Goal: Task Accomplishment & Management: Complete application form

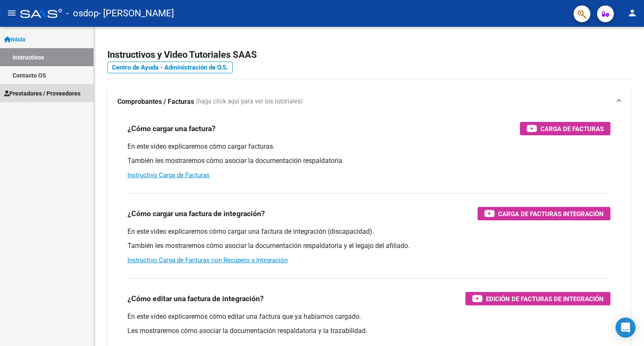
click at [33, 93] on span "Prestadores / Proveedores" at bounding box center [42, 93] width 76 height 9
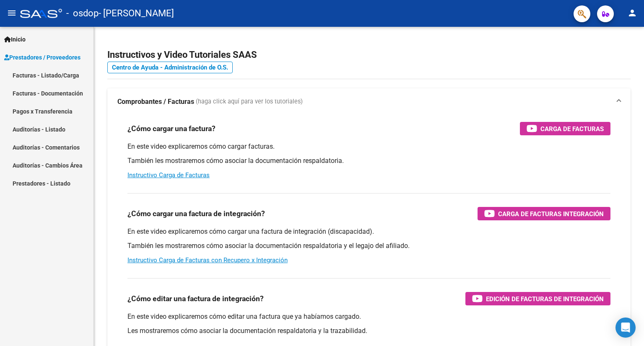
click at [49, 76] on link "Facturas - Listado/Carga" at bounding box center [46, 75] width 93 height 18
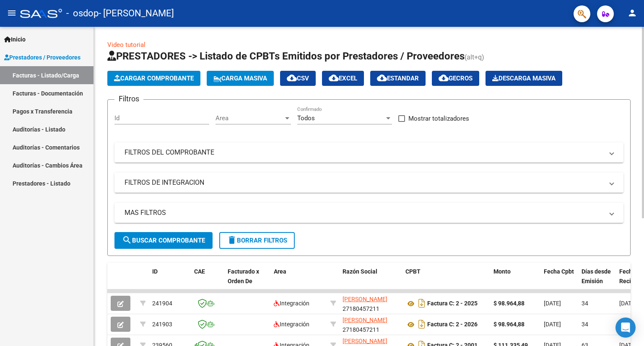
click at [161, 78] on span "Cargar Comprobante" at bounding box center [154, 79] width 80 height 8
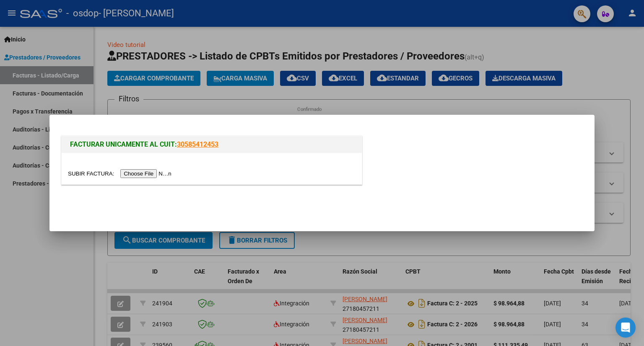
click at [145, 174] on input "file" at bounding box center [121, 173] width 106 height 9
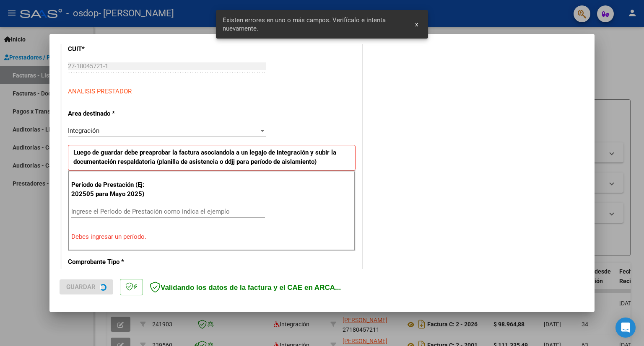
scroll to position [163, 0]
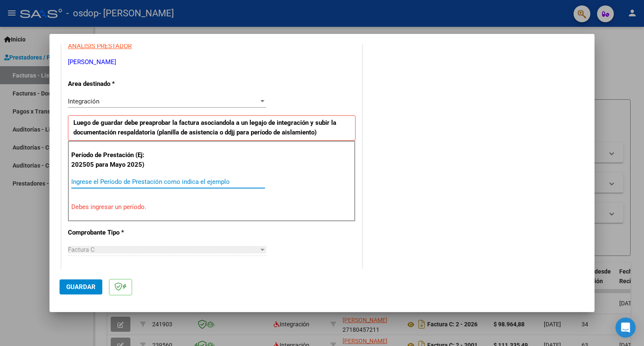
click at [80, 182] on input "Ingrese el Período de Prestación como indica el ejemplo" at bounding box center [168, 182] width 194 height 8
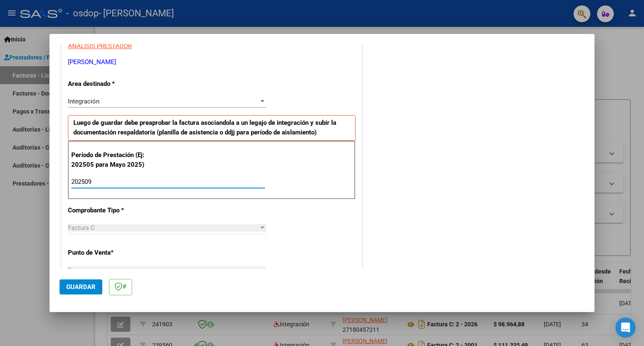
type input "202509"
click at [260, 227] on div at bounding box center [262, 228] width 4 height 2
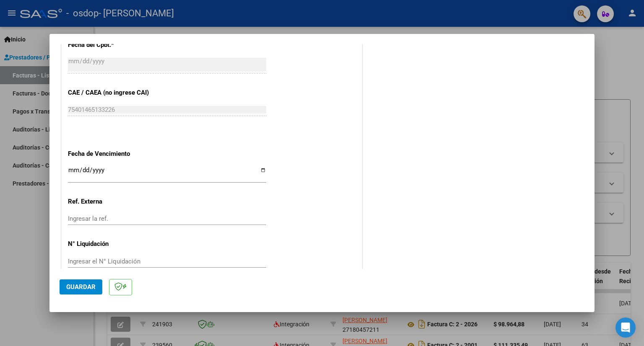
scroll to position [456, 0]
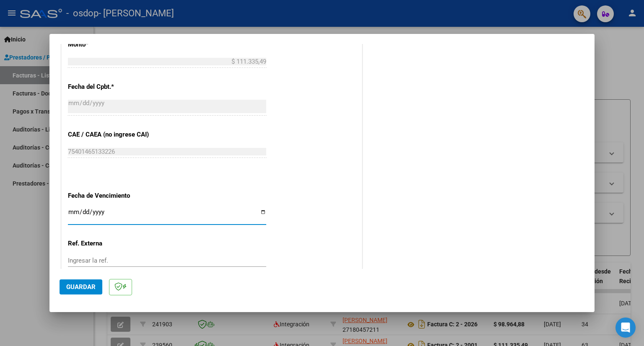
click at [260, 211] on input "Ingresar la fecha" at bounding box center [167, 215] width 198 height 13
type input "[DATE]"
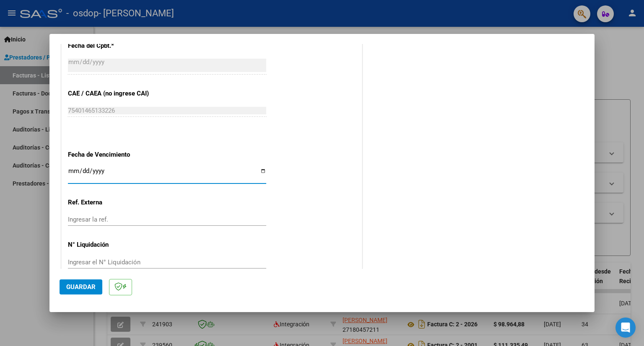
scroll to position [511, 0]
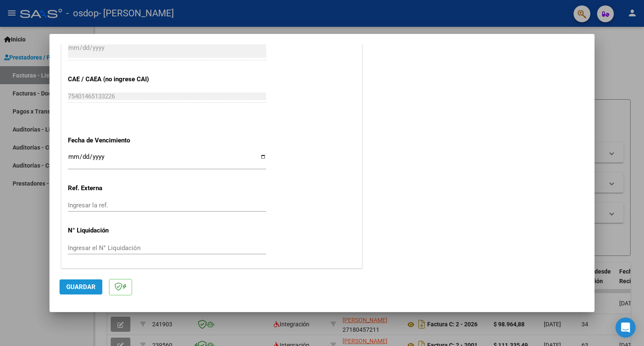
click at [83, 289] on span "Guardar" at bounding box center [80, 287] width 29 height 8
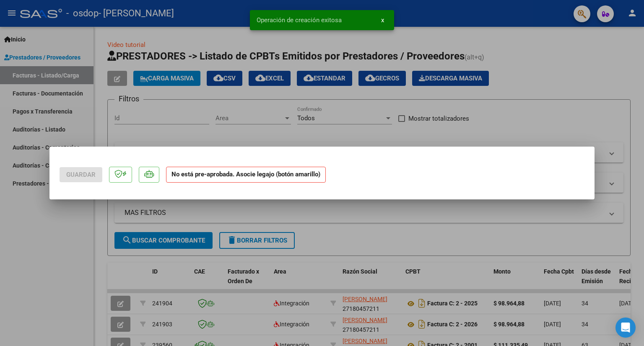
scroll to position [0, 0]
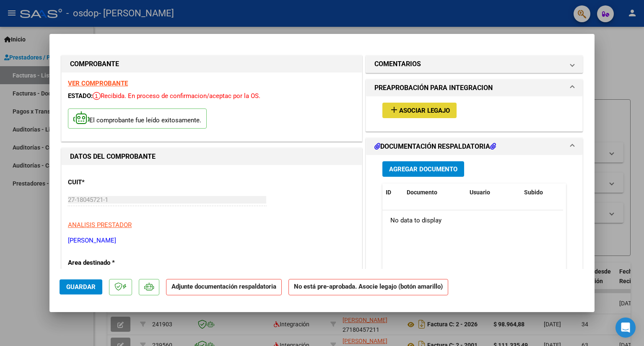
click at [419, 110] on span "Asociar Legajo" at bounding box center [424, 111] width 51 height 8
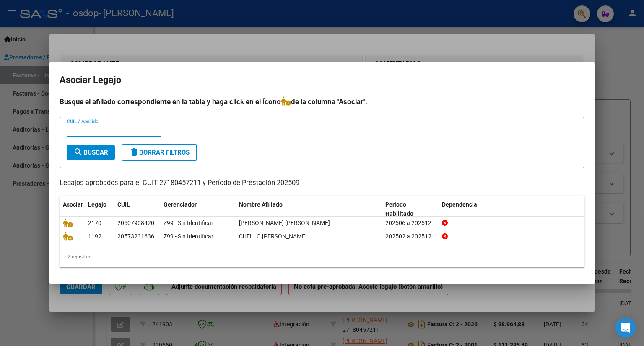
click at [79, 130] on input "CUIL / Apellido" at bounding box center [114, 131] width 95 height 8
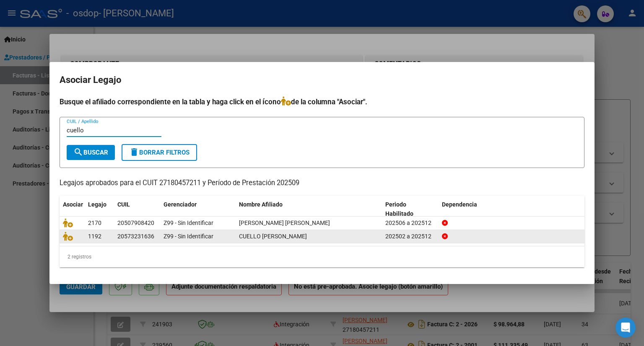
type input "cuello"
click at [128, 237] on div "20573231636" at bounding box center [135, 237] width 37 height 10
click at [67, 236] on icon at bounding box center [68, 236] width 10 height 9
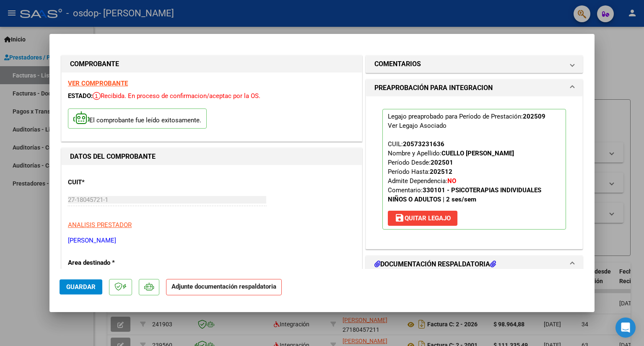
click at [571, 262] on span at bounding box center [572, 264] width 3 height 10
click at [374, 264] on icon at bounding box center [377, 264] width 6 height 7
click at [571, 262] on span at bounding box center [572, 264] width 3 height 10
click at [210, 288] on strong "Adjunte documentación respaldatoria" at bounding box center [223, 287] width 105 height 8
click at [571, 66] on span at bounding box center [572, 64] width 3 height 10
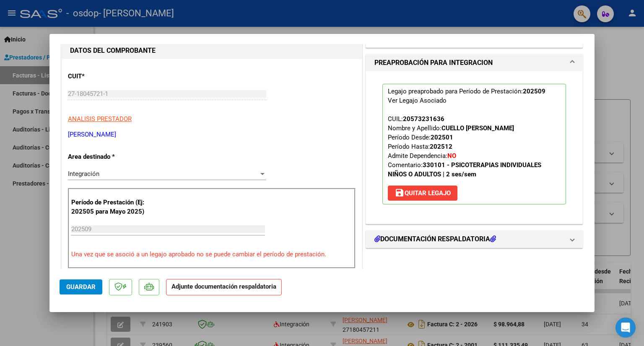
scroll to position [126, 0]
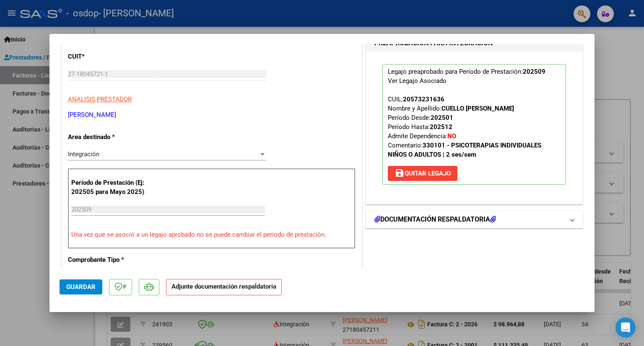
click at [571, 220] on span at bounding box center [572, 220] width 3 height 10
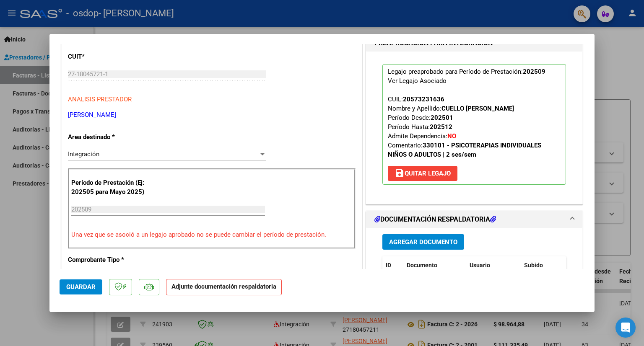
click at [438, 240] on span "Agregar Documento" at bounding box center [423, 243] width 68 height 8
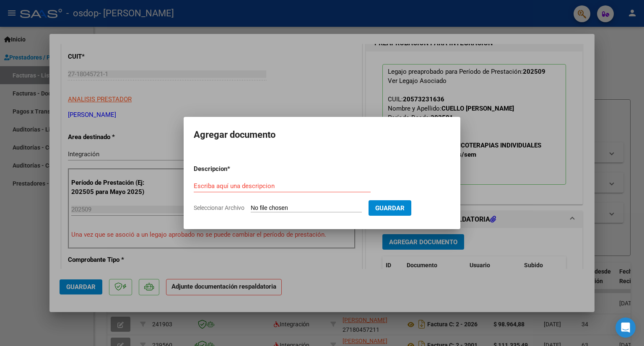
click at [278, 207] on input "Seleccionar Archivo" at bounding box center [306, 209] width 111 height 8
type input "C:\fakepath\CUELLO ASISTENCIA SET 25.pdf"
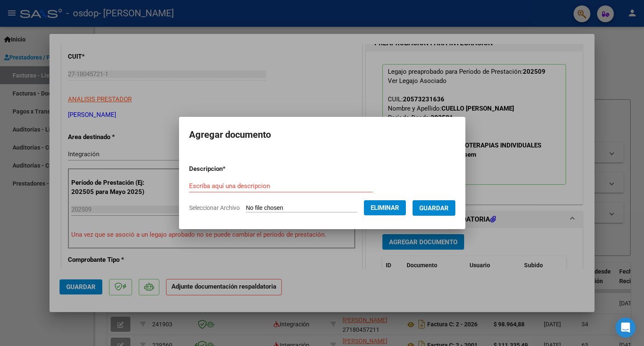
click at [444, 208] on span "Guardar" at bounding box center [433, 209] width 29 height 8
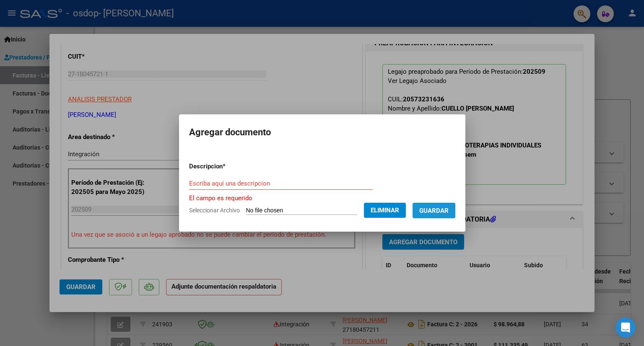
click at [449, 210] on span "Guardar" at bounding box center [433, 211] width 29 height 8
click at [211, 183] on input "Escriba aquí una descripcion" at bounding box center [281, 184] width 184 height 8
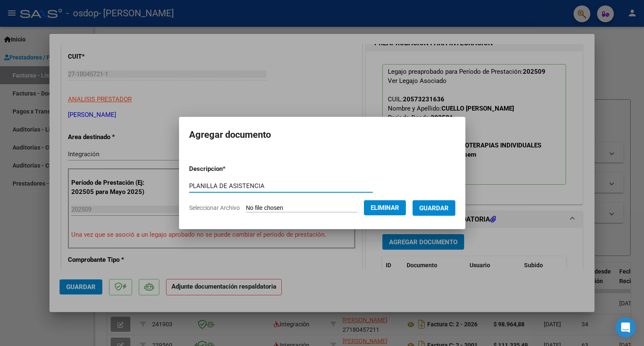
type input "PLANILLA DE ASISTENCIA"
click at [441, 208] on span "Guardar" at bounding box center [433, 209] width 29 height 8
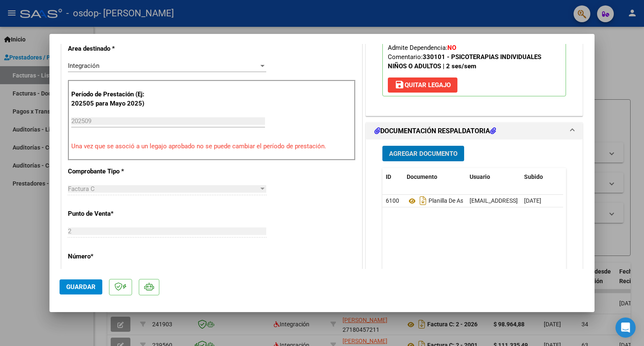
scroll to position [252, 0]
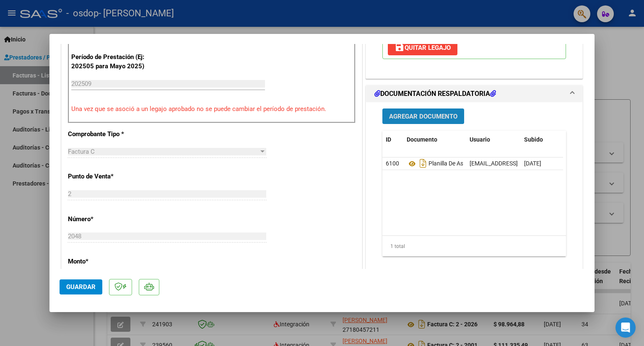
click at [413, 114] on span "Agregar Documento" at bounding box center [423, 117] width 68 height 8
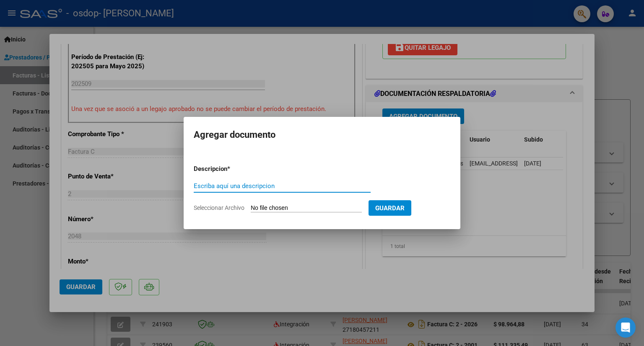
click at [271, 185] on input "Escriba aquí una descripcion" at bounding box center [282, 186] width 177 height 8
type input "AUTORIZACION"
click at [239, 207] on span "Seleccionar Archivo" at bounding box center [219, 208] width 51 height 7
click at [251, 207] on input "Seleccionar Archivo" at bounding box center [306, 209] width 111 height 8
type input "C:\fakepath\CUELLO 2025 AUTORIZACION.pdf"
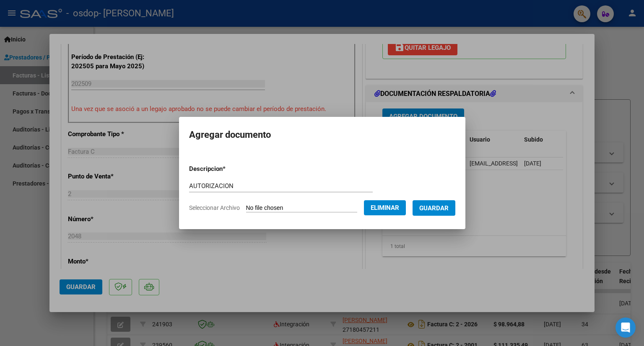
click at [441, 208] on span "Guardar" at bounding box center [433, 209] width 29 height 8
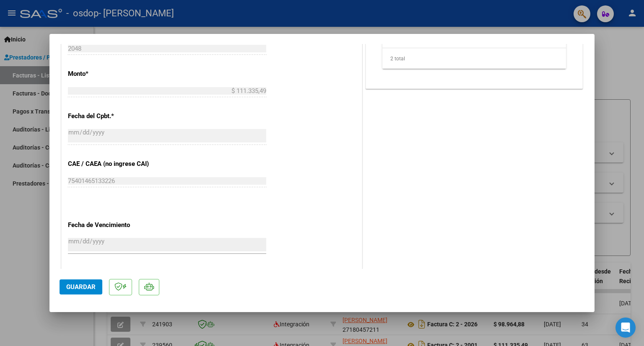
scroll to position [441, 0]
click at [82, 288] on span "Guardar" at bounding box center [80, 287] width 29 height 8
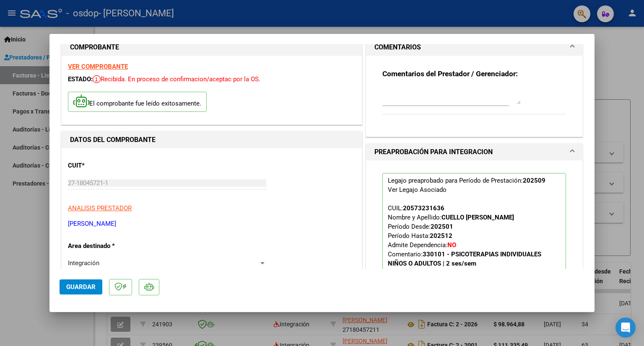
scroll to position [0, 0]
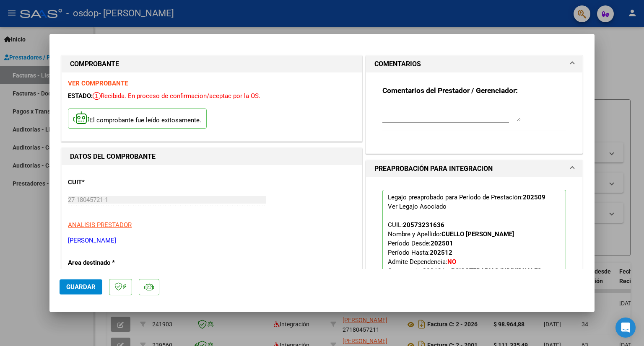
click at [22, 182] on div at bounding box center [322, 173] width 644 height 346
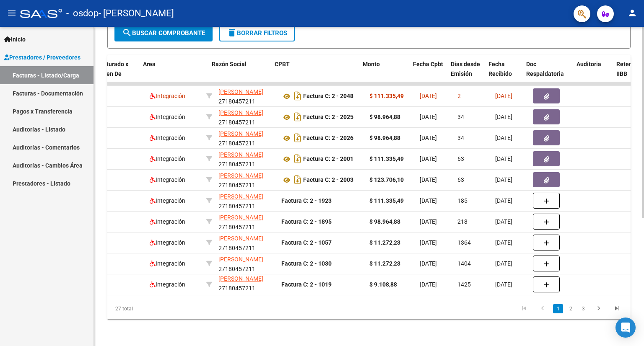
scroll to position [0, 168]
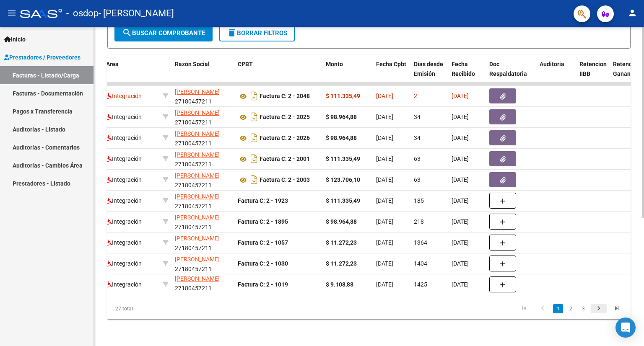
click at [597, 312] on icon "go to next page" at bounding box center [598, 310] width 11 height 10
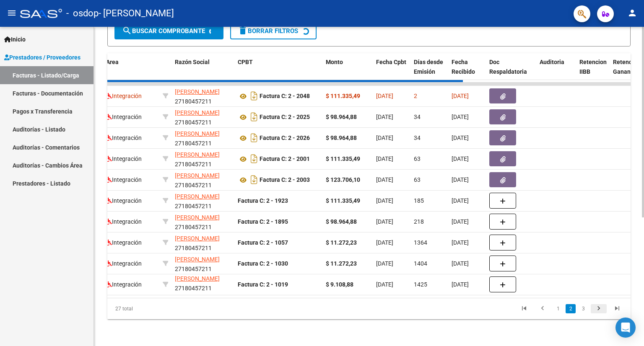
scroll to position [210, 0]
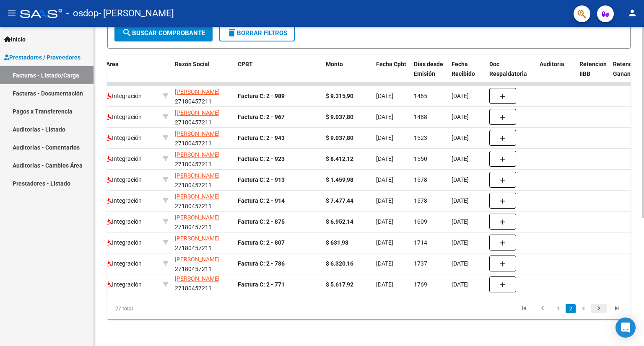
click at [597, 312] on icon "go to next page" at bounding box center [598, 310] width 11 height 10
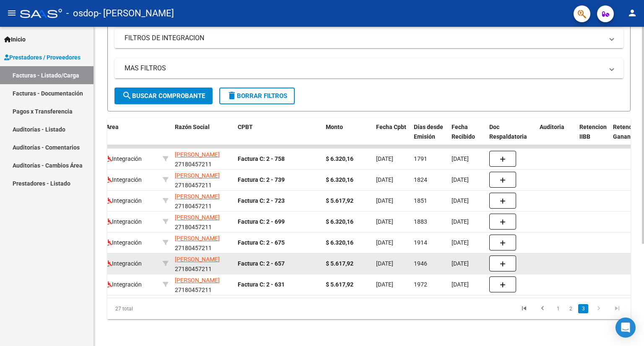
scroll to position [150, 0]
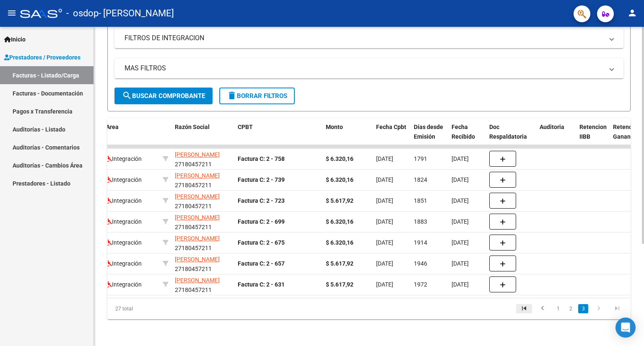
click at [524, 308] on icon "go to first page" at bounding box center [524, 310] width 11 height 10
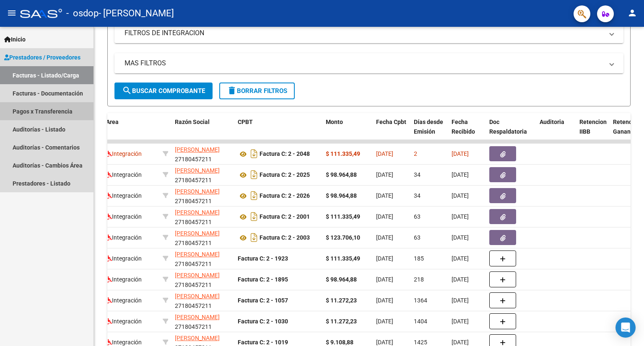
click at [36, 109] on link "Pagos x Transferencia" at bounding box center [46, 111] width 93 height 18
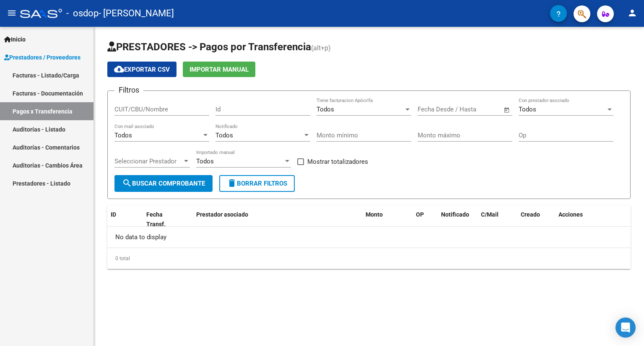
click at [35, 93] on link "Facturas - Documentación" at bounding box center [46, 93] width 93 height 18
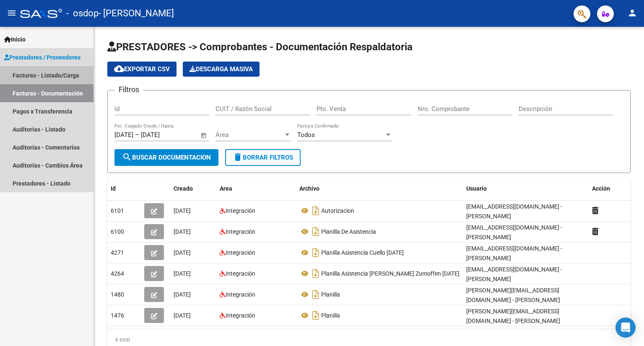
click at [57, 75] on link "Facturas - Listado/Carga" at bounding box center [46, 75] width 93 height 18
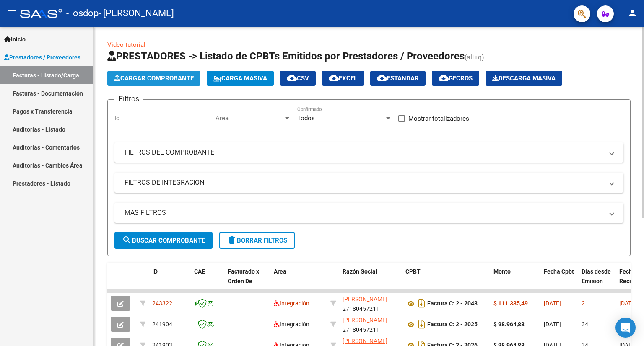
click at [134, 78] on span "Cargar Comprobante" at bounding box center [154, 79] width 80 height 8
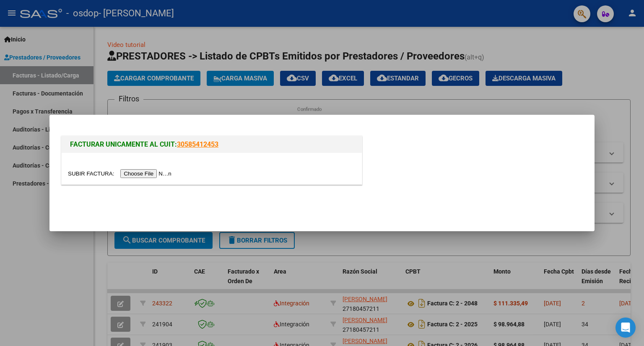
click at [147, 173] on input "file" at bounding box center [121, 173] width 106 height 9
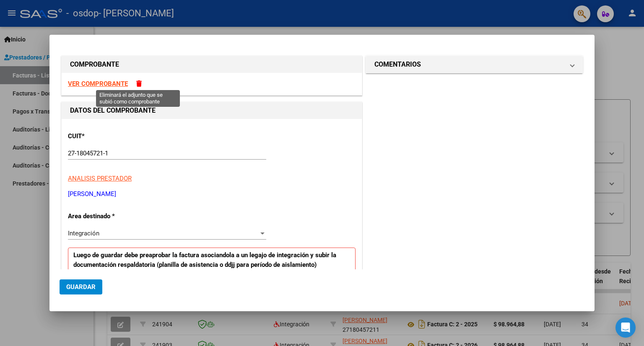
click at [138, 84] on span at bounding box center [138, 83] width 5 height 6
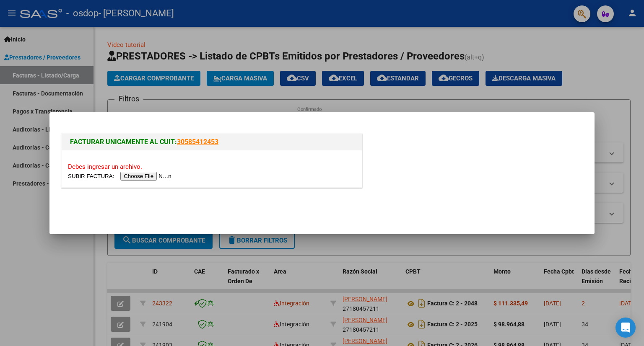
click at [152, 176] on input "file" at bounding box center [121, 176] width 106 height 9
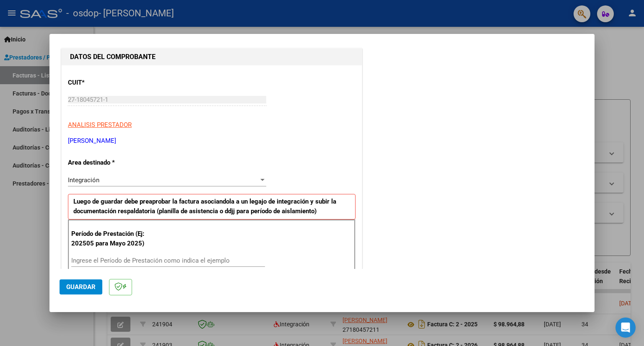
scroll to position [126, 0]
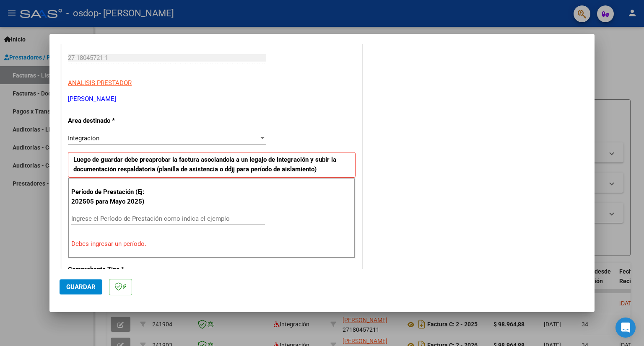
click at [109, 216] on input "Ingrese el Período de Prestación como indica el ejemplo" at bounding box center [168, 219] width 194 height 8
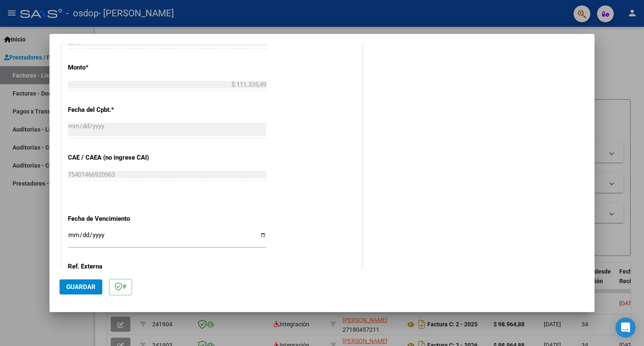
scroll to position [461, 0]
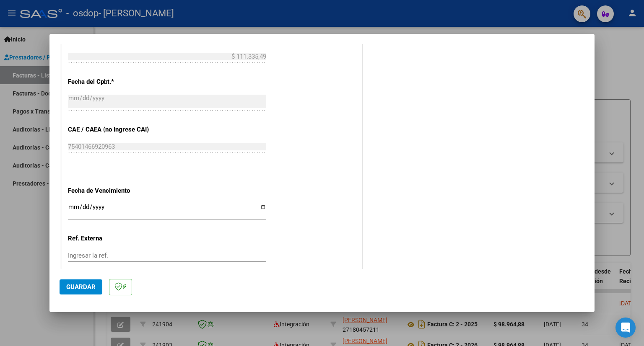
type input "202509"
click at [261, 205] on input "Ingresar la fecha" at bounding box center [167, 210] width 198 height 13
type input "[DATE]"
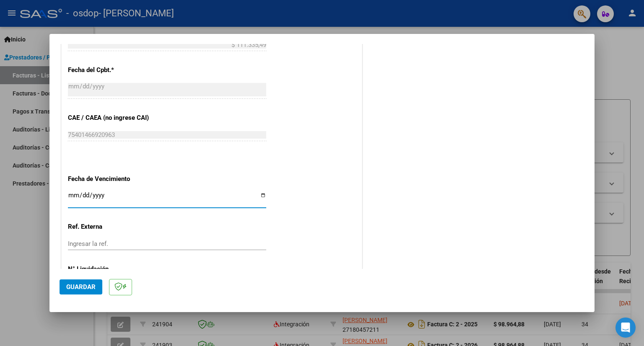
scroll to position [511, 0]
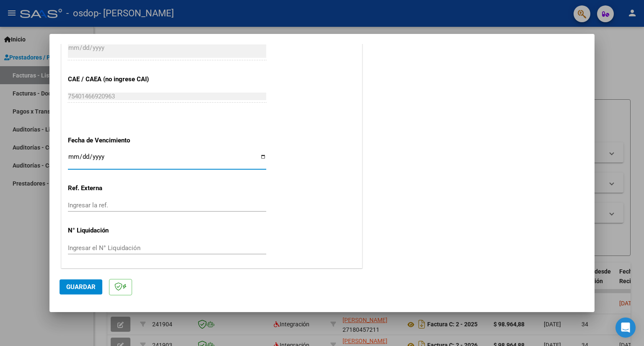
click at [78, 290] on span "Guardar" at bounding box center [80, 287] width 29 height 8
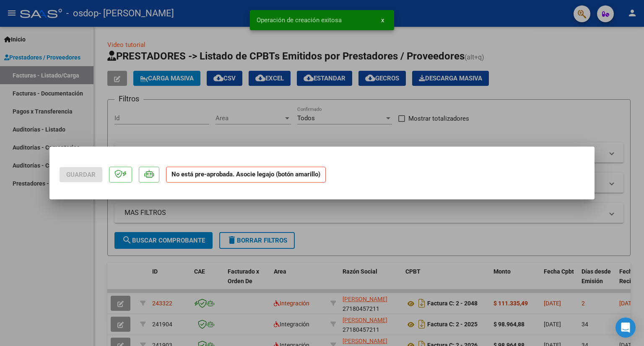
scroll to position [0, 0]
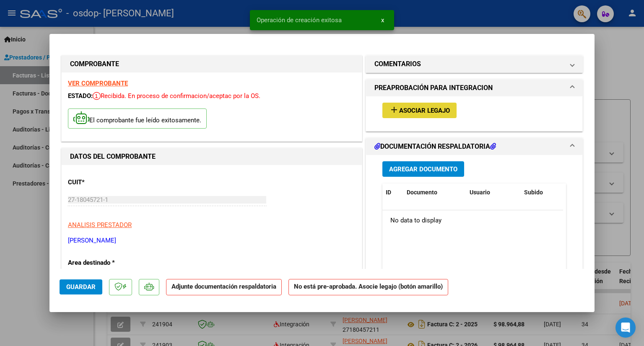
click at [390, 109] on mat-icon "add" at bounding box center [394, 110] width 10 height 10
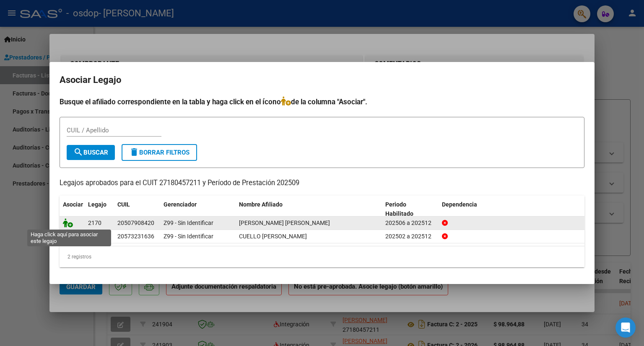
click at [69, 225] on icon at bounding box center [68, 222] width 10 height 9
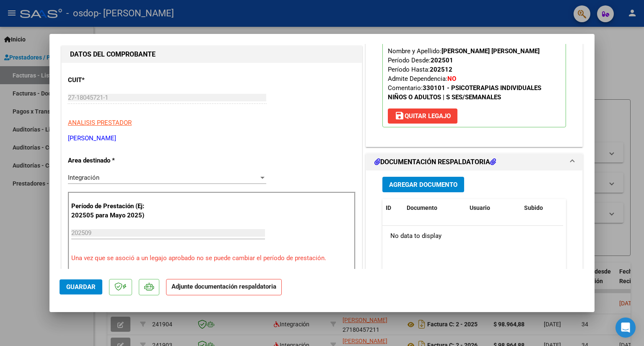
scroll to position [126, 0]
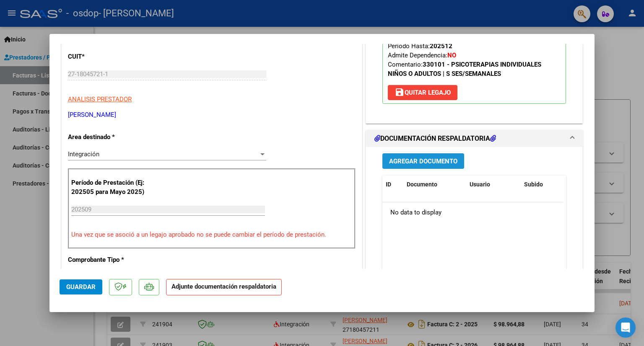
click at [407, 165] on span "Agregar Documento" at bounding box center [423, 162] width 68 height 8
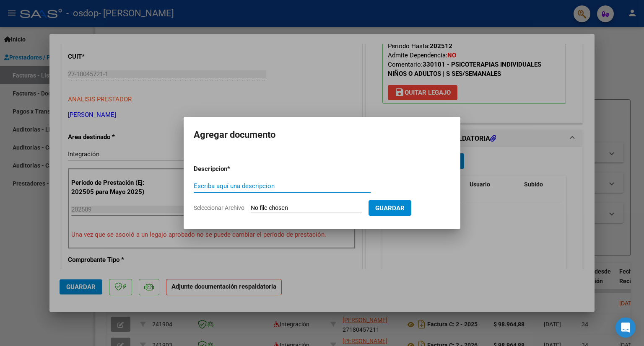
click at [210, 187] on input "Escriba aquí una descripcion" at bounding box center [282, 186] width 177 height 8
click at [253, 185] on input "planilla de asistencia AlbornozZumoffen" at bounding box center [282, 186] width 177 height 8
type input "planilla de asistencia [DATE] AlbornozZumoffen"
click at [267, 205] on input "Seleccionar Archivo" at bounding box center [306, 209] width 111 height 8
type input "C:\fakepath\[PERSON_NAME] ZUMOFFEN ASISTENCIA SET 25.pdf"
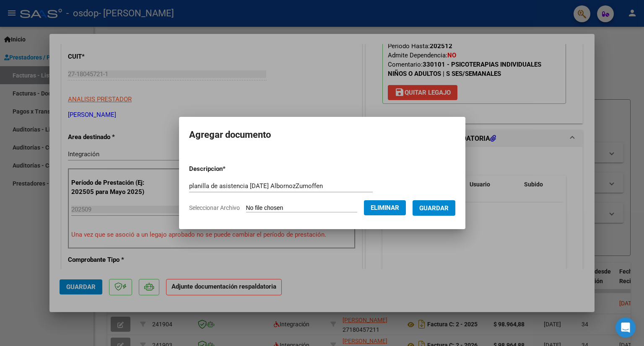
click at [440, 210] on span "Guardar" at bounding box center [433, 209] width 29 height 8
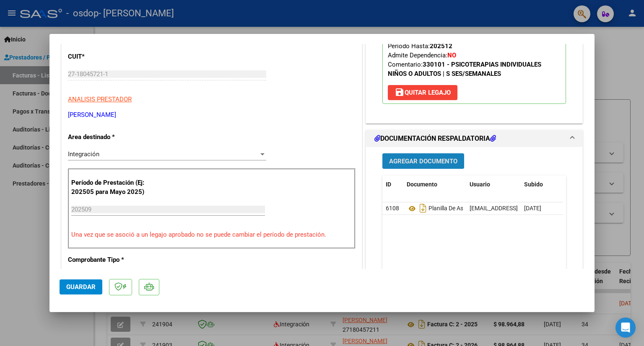
click at [439, 165] on span "Agregar Documento" at bounding box center [423, 162] width 68 height 8
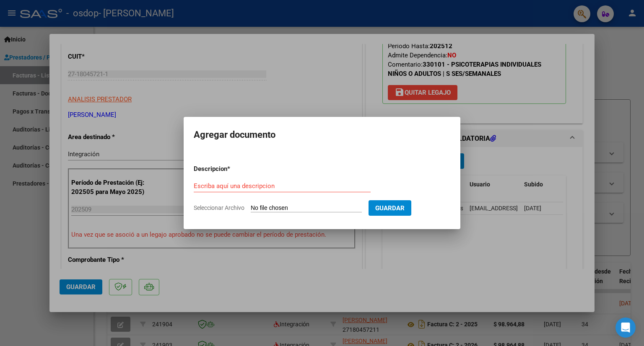
click at [446, 263] on div at bounding box center [322, 173] width 644 height 346
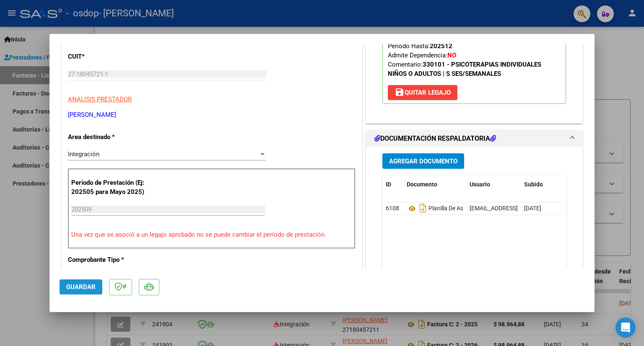
click at [81, 285] on span "Guardar" at bounding box center [80, 287] width 29 height 8
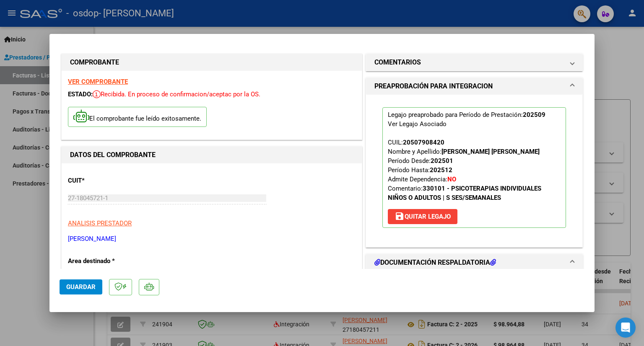
scroll to position [0, 0]
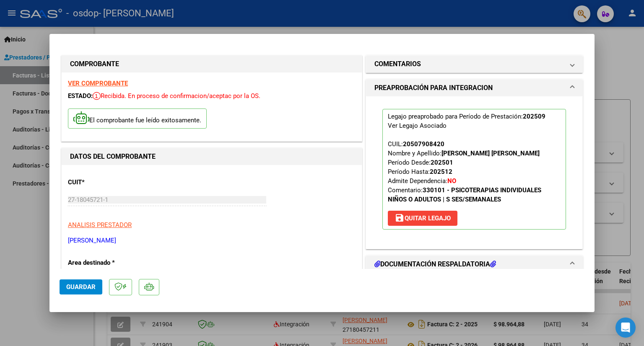
click at [108, 82] on strong "VER COMPROBANTE" at bounding box center [98, 84] width 60 height 8
click at [21, 92] on div at bounding box center [322, 173] width 644 height 346
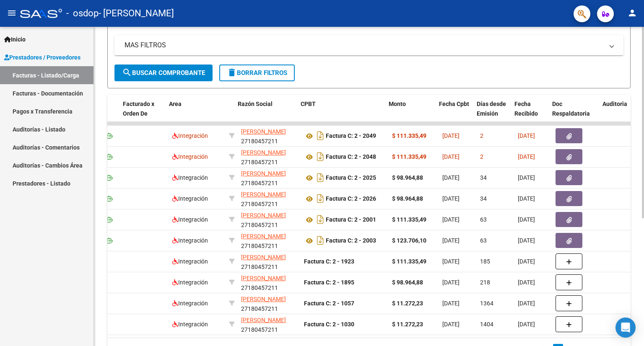
scroll to position [0, 117]
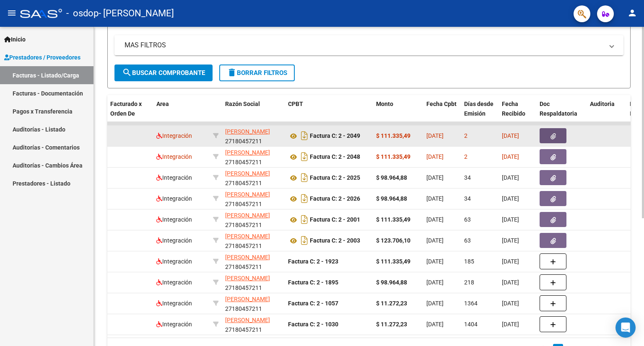
click at [550, 137] on button "button" at bounding box center [552, 135] width 27 height 15
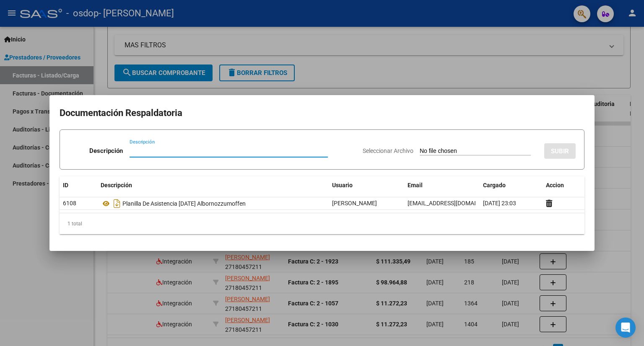
click at [11, 14] on div at bounding box center [322, 173] width 644 height 346
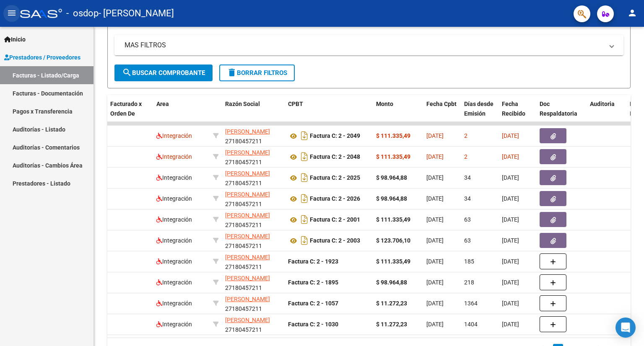
click at [11, 14] on mat-icon "menu" at bounding box center [12, 13] width 10 height 10
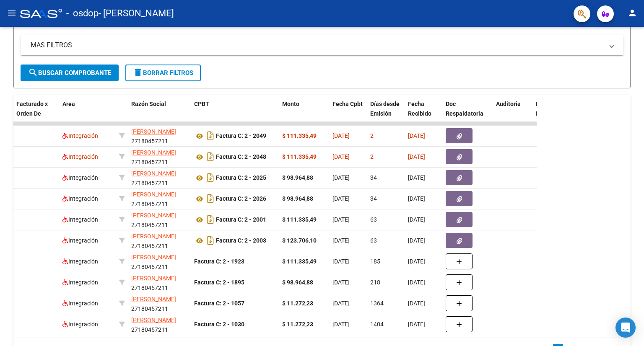
click at [11, 14] on mat-icon "menu" at bounding box center [12, 13] width 10 height 10
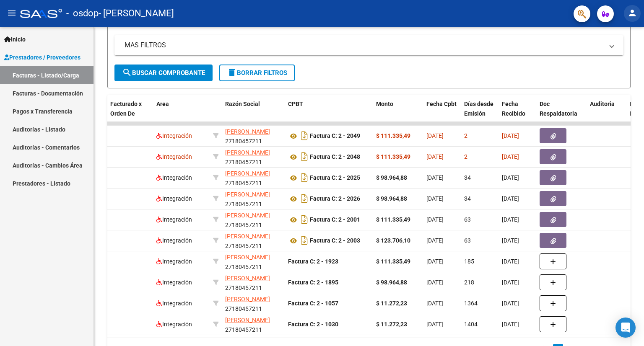
click at [631, 14] on mat-icon "person" at bounding box center [632, 13] width 10 height 10
click at [615, 54] on button "exit_to_app Salir" at bounding box center [614, 55] width 51 height 20
